Goal: Communication & Community: Ask a question

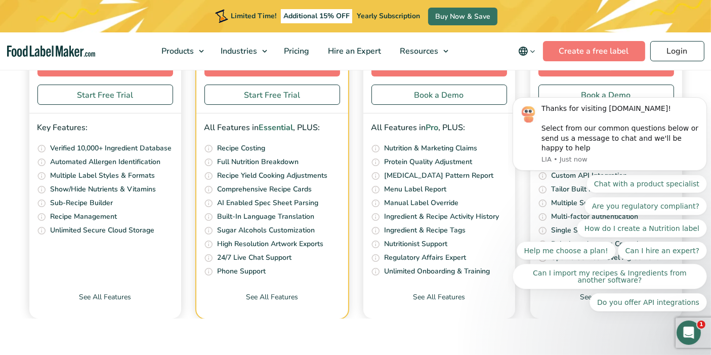
scroll to position [4130, 0]
click at [701, 102] on icon "Dismiss notification" at bounding box center [704, 100] width 6 height 6
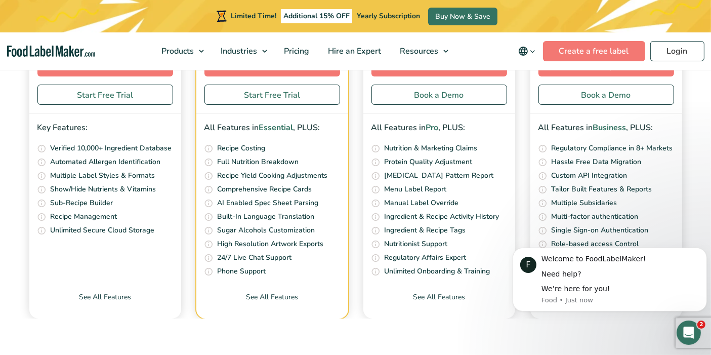
scroll to position [4243, 0]
click at [686, 326] on icon "Open Intercom Messenger" at bounding box center [688, 331] width 17 height 17
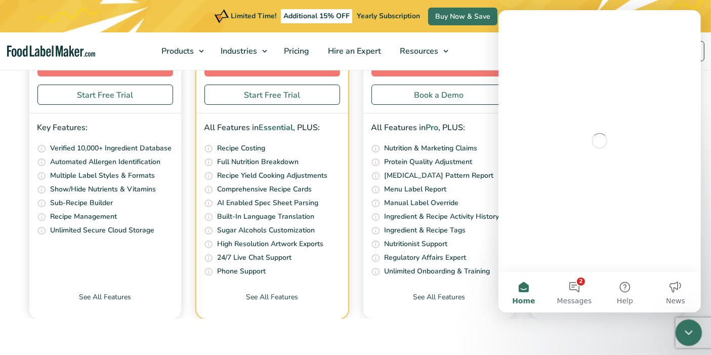
scroll to position [0, 0]
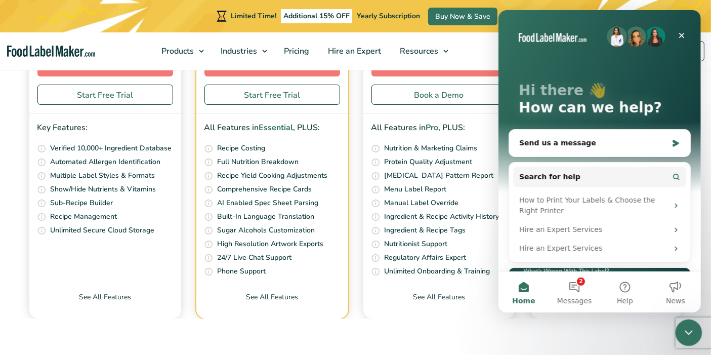
click at [686, 327] on icon "Close Intercom Messenger" at bounding box center [688, 331] width 12 height 12
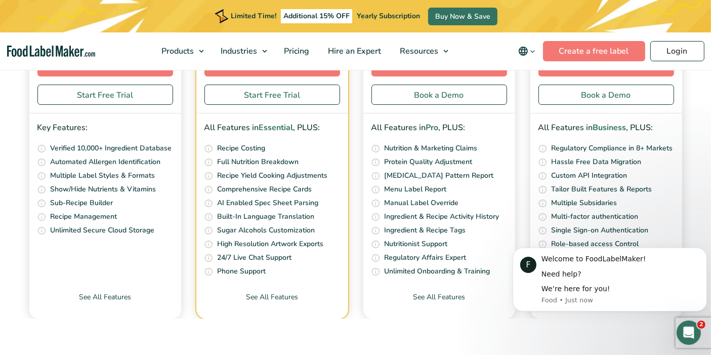
scroll to position [4260, 0]
click at [701, 251] on icon "Dismiss notification" at bounding box center [704, 251] width 6 height 6
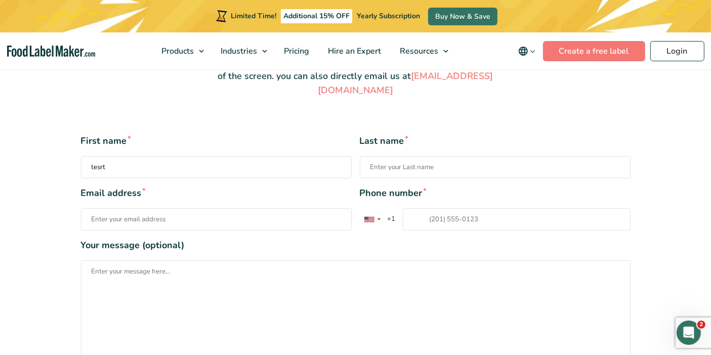
click at [393, 156] on input "Last name *" at bounding box center [495, 167] width 271 height 22
click at [206, 156] on input "tesrt" at bounding box center [216, 167] width 271 height 22
type input "test"
click at [475, 156] on input "Last name *" at bounding box center [495, 167] width 271 height 22
type input "test"
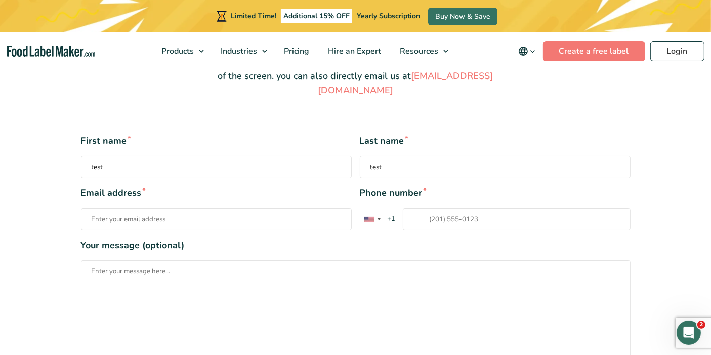
click at [170, 208] on input "Email address *" at bounding box center [216, 219] width 271 height 22
type input "josh@woww.co.za"
click at [470, 208] on input "Phone number * United States +1 United Kingdom +44 Afghanistan (‫افغانستان‬‎) +…" at bounding box center [517, 219] width 228 height 22
type input "+27812732596"
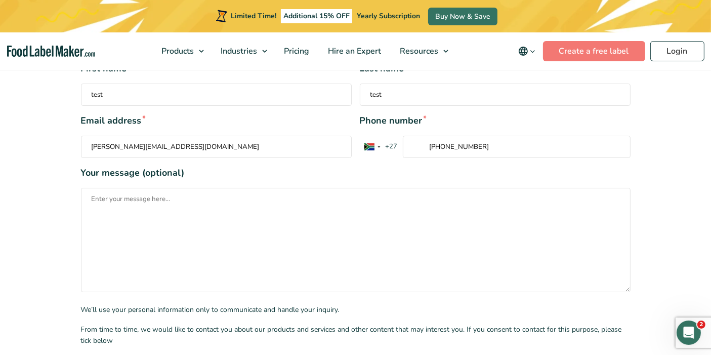
scroll to position [281, 0]
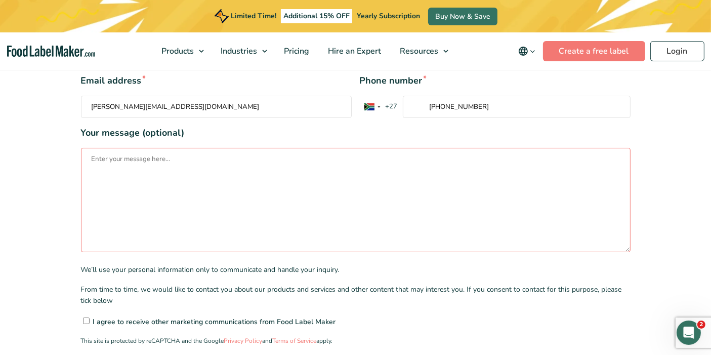
click at [349, 186] on textarea "Your message (optional)" at bounding box center [356, 200] width 550 height 104
paste textarea "Test message from Josh at Woww Digital to check if your website forms are being…"
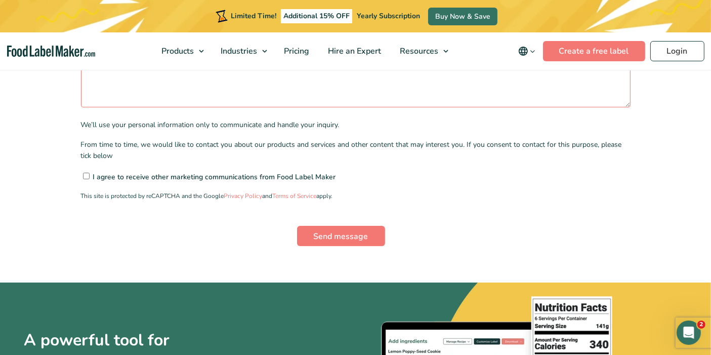
scroll to position [450, 0]
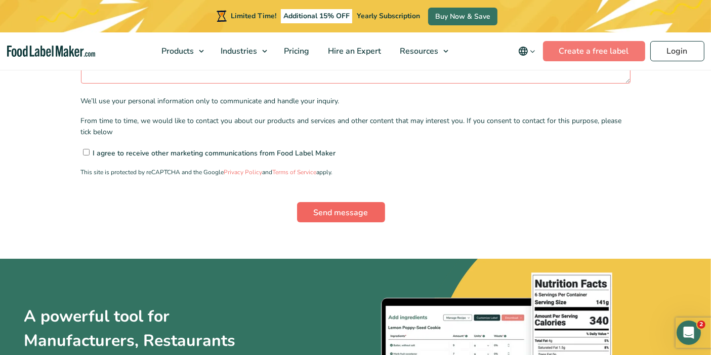
type textarea "Test message from Josh at Woww Digital to check if your website forms are being…"
click at [354, 202] on input "Send message" at bounding box center [341, 212] width 88 height 20
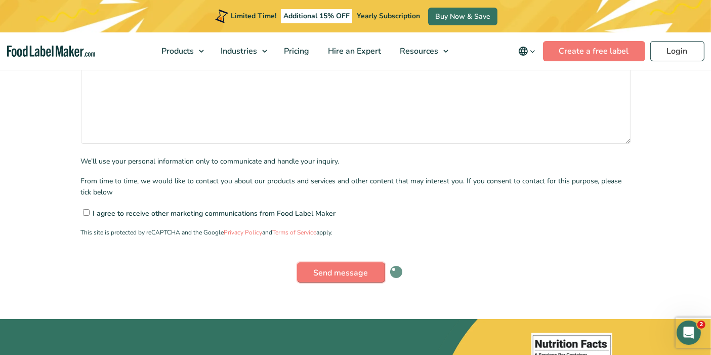
scroll to position [281, 0]
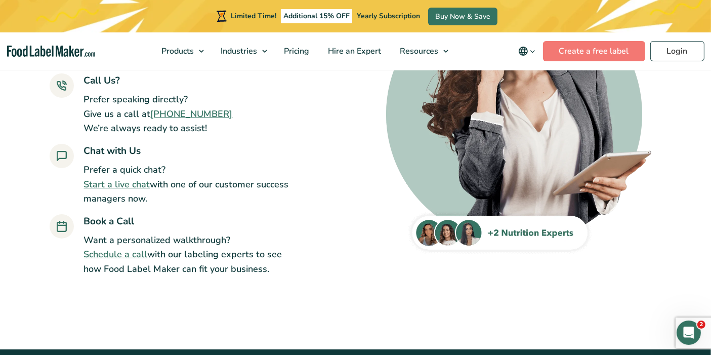
scroll to position [56, 0]
